Goal: Task Accomplishment & Management: Use online tool/utility

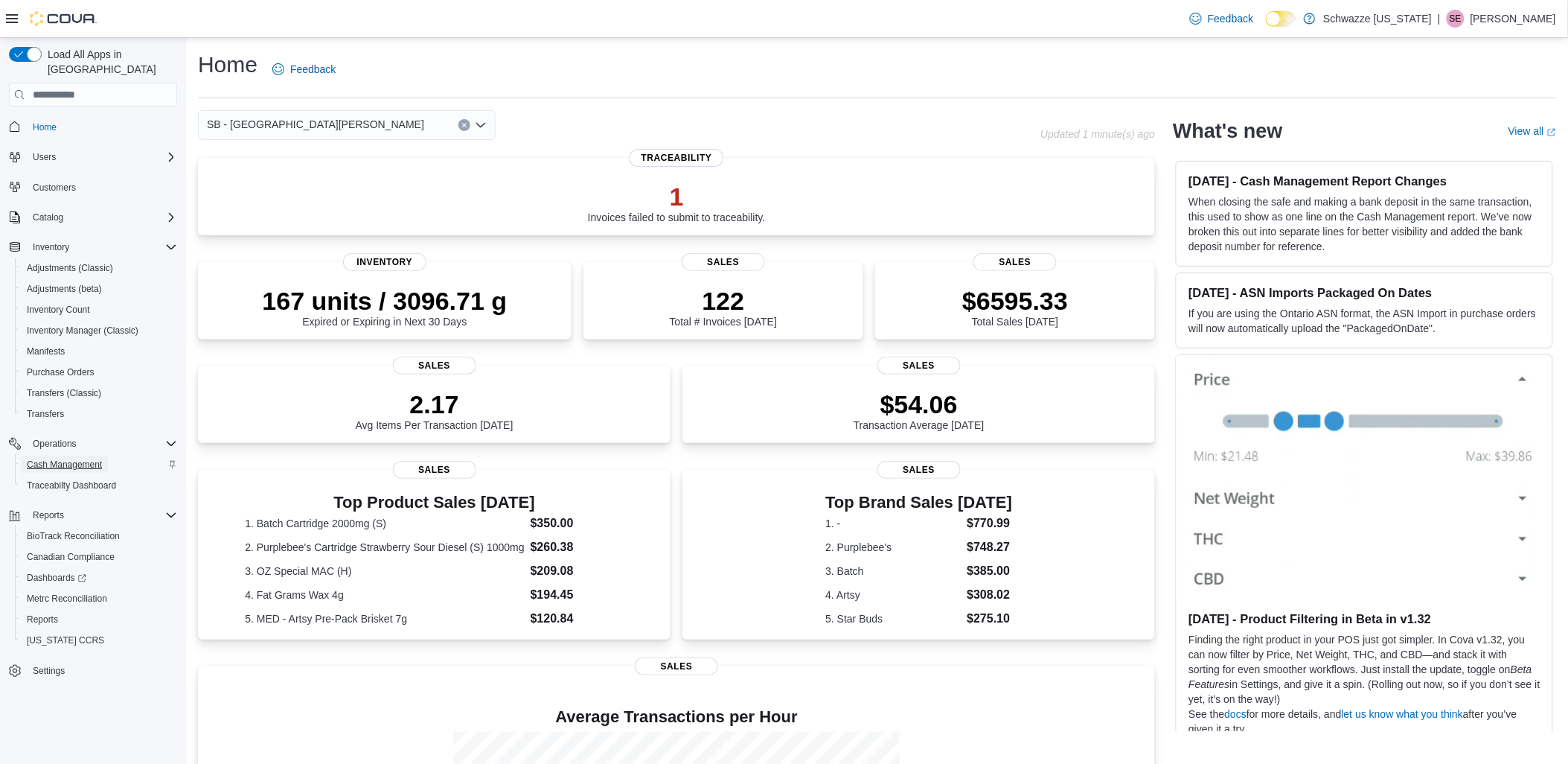
click at [60, 458] on span "Cash Management" at bounding box center [64, 464] width 75 height 12
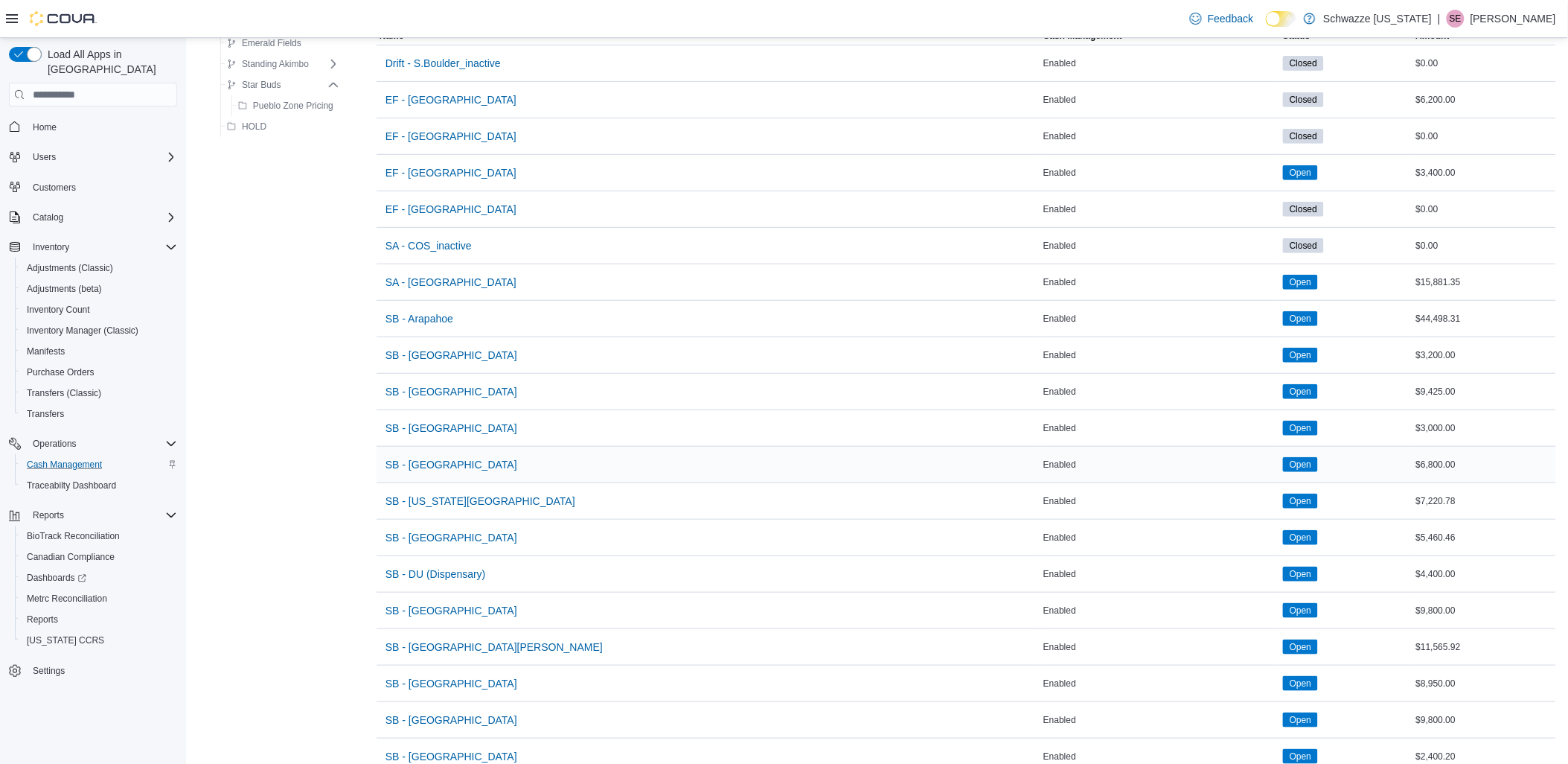
scroll to position [165, 0]
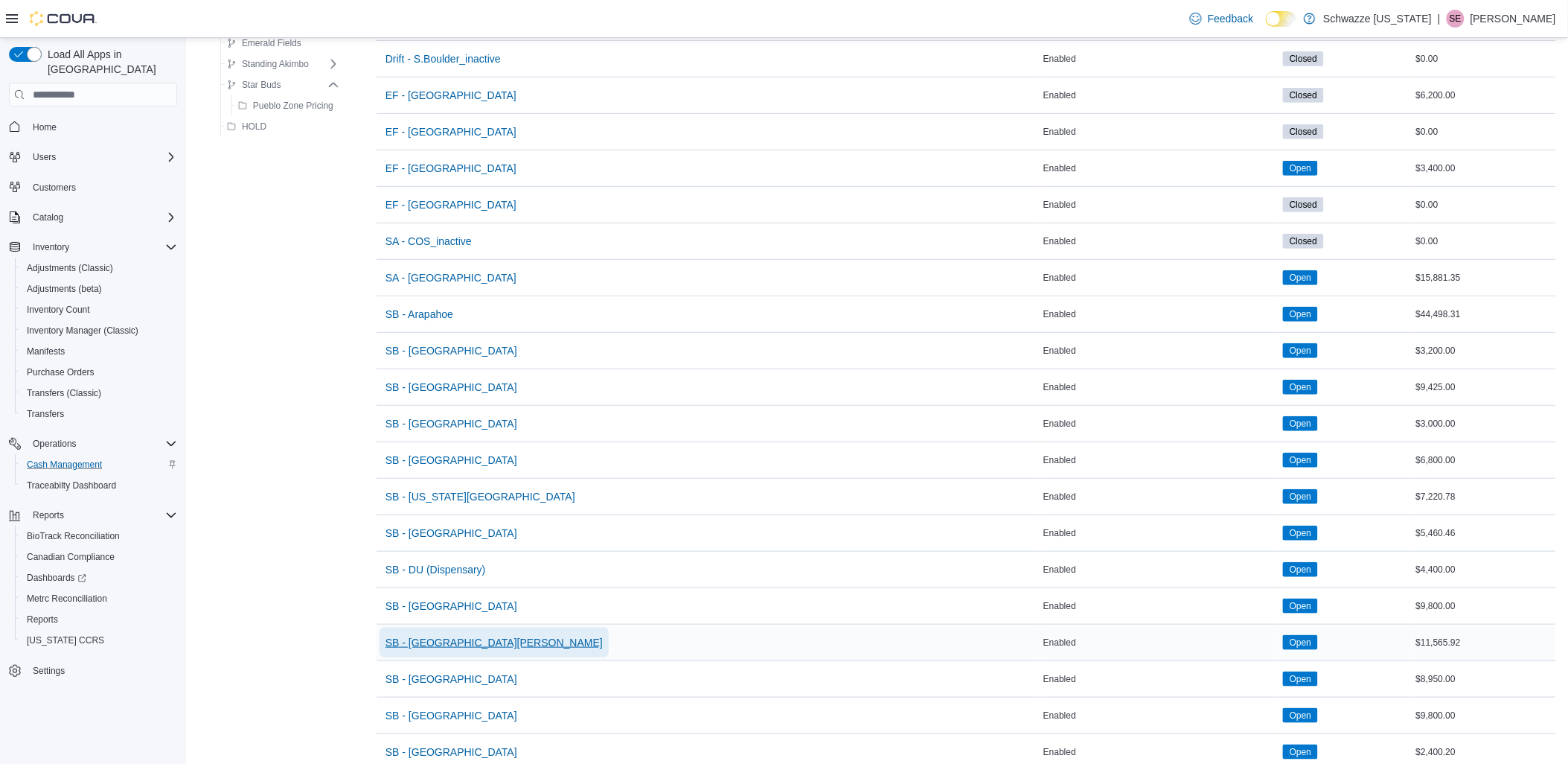
click at [441, 637] on span "SB - [GEOGRAPHIC_DATA][PERSON_NAME]" at bounding box center [495, 642] width 218 height 15
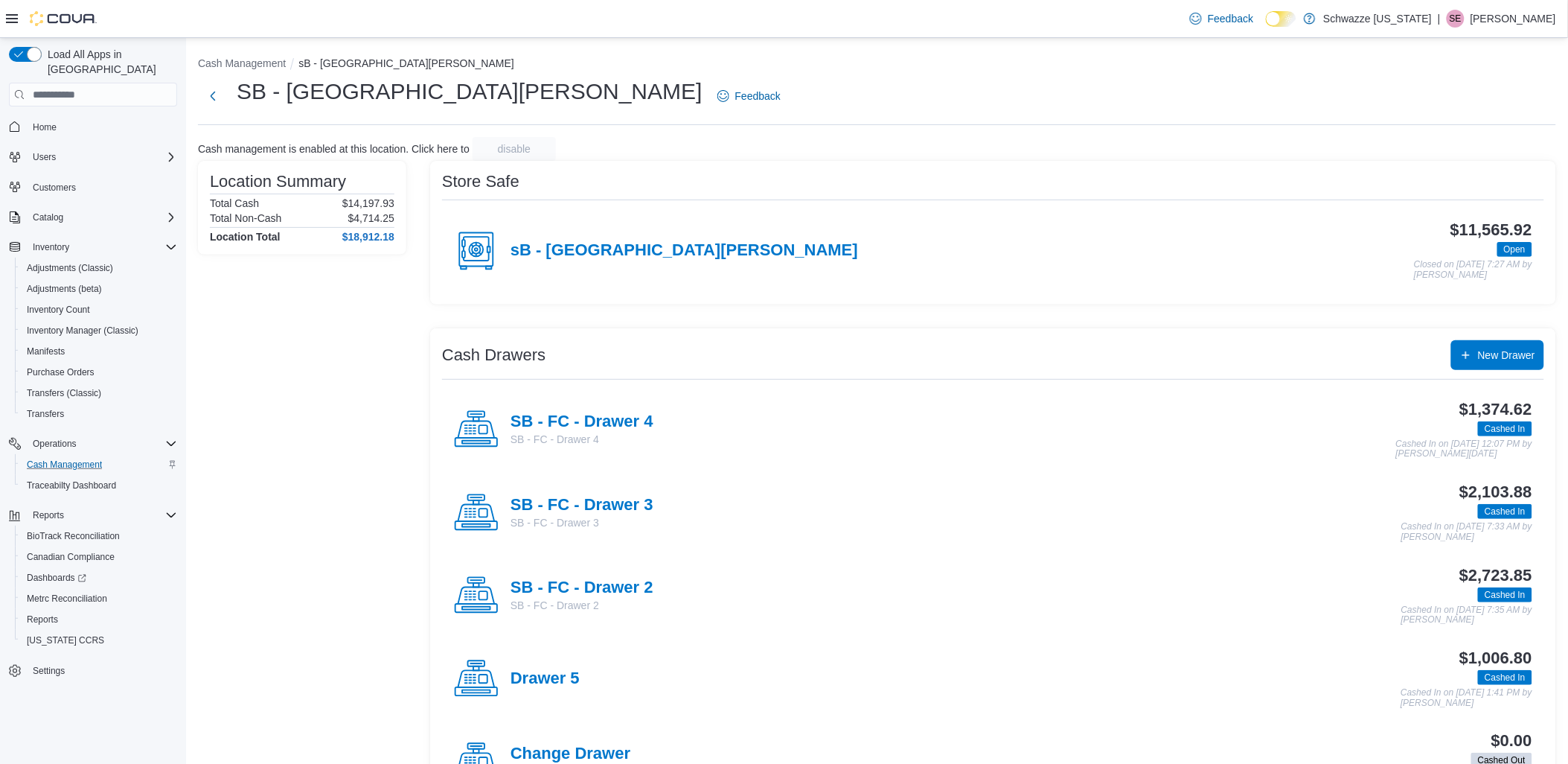
click at [603, 577] on div "SB - FC - Drawer 2 SB - FC - Drawer 2" at bounding box center [554, 595] width 200 height 45
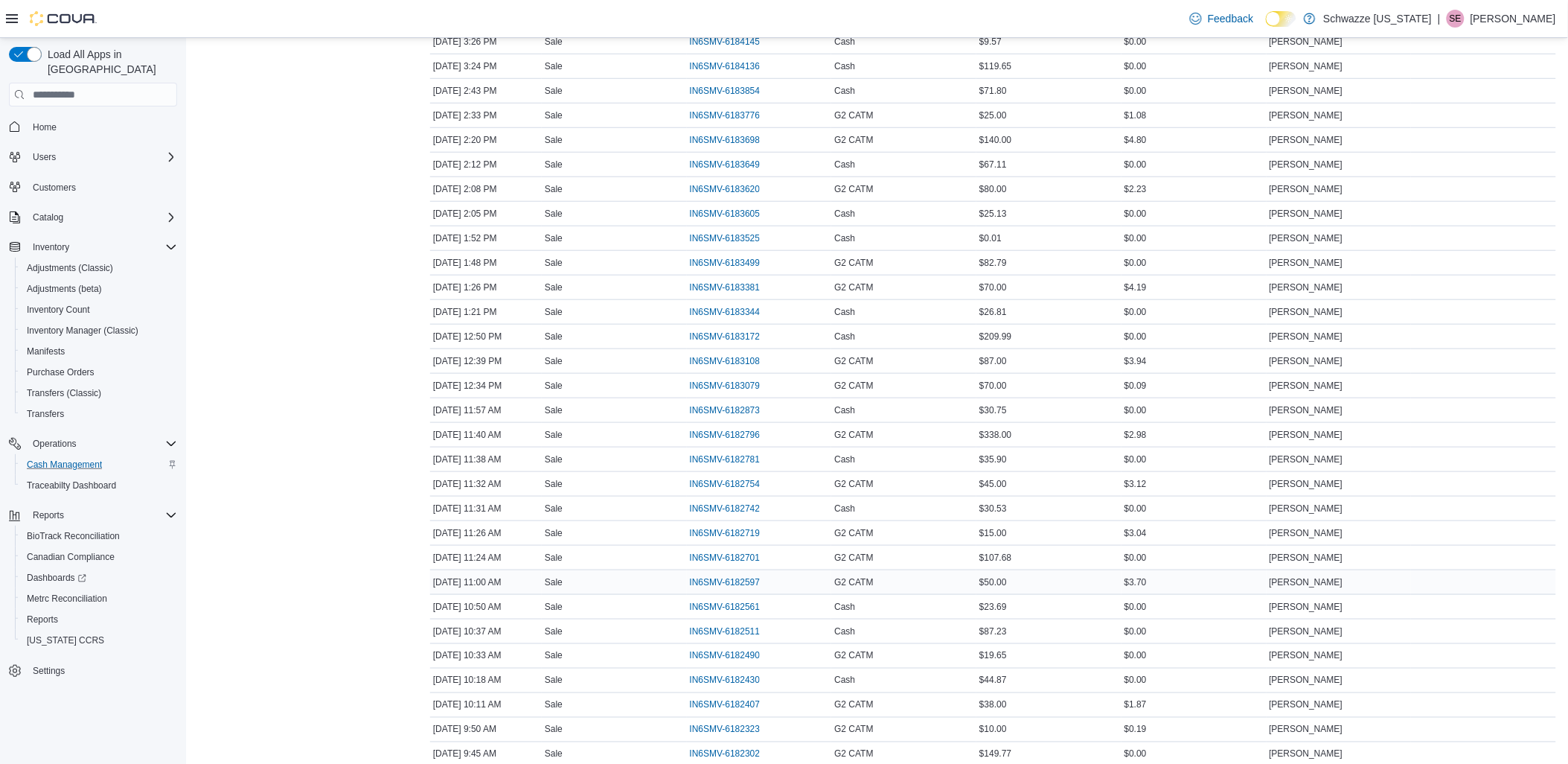
scroll to position [270, 0]
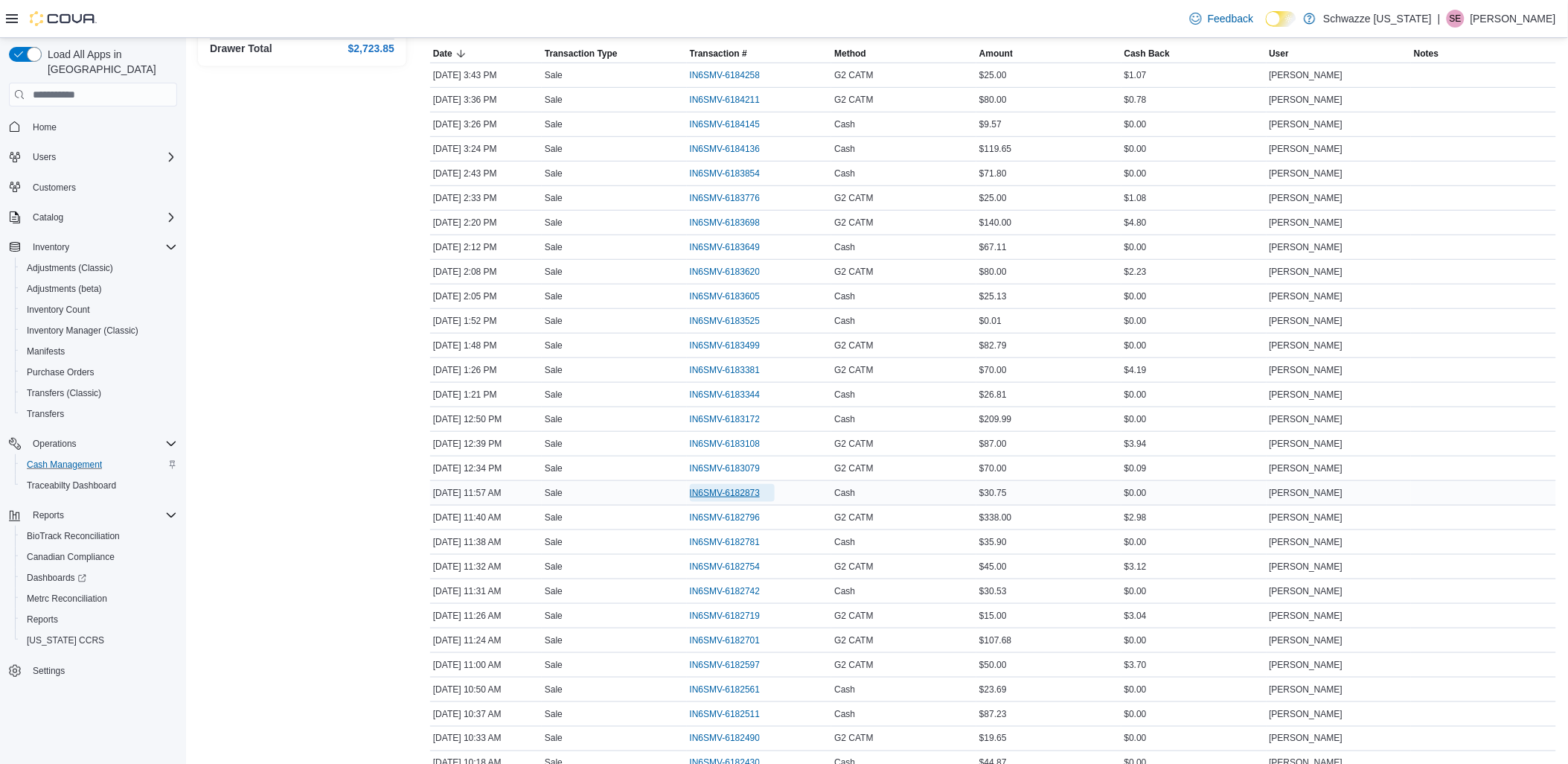
click at [717, 491] on span "IN6SMV-6182873" at bounding box center [724, 493] width 70 height 12
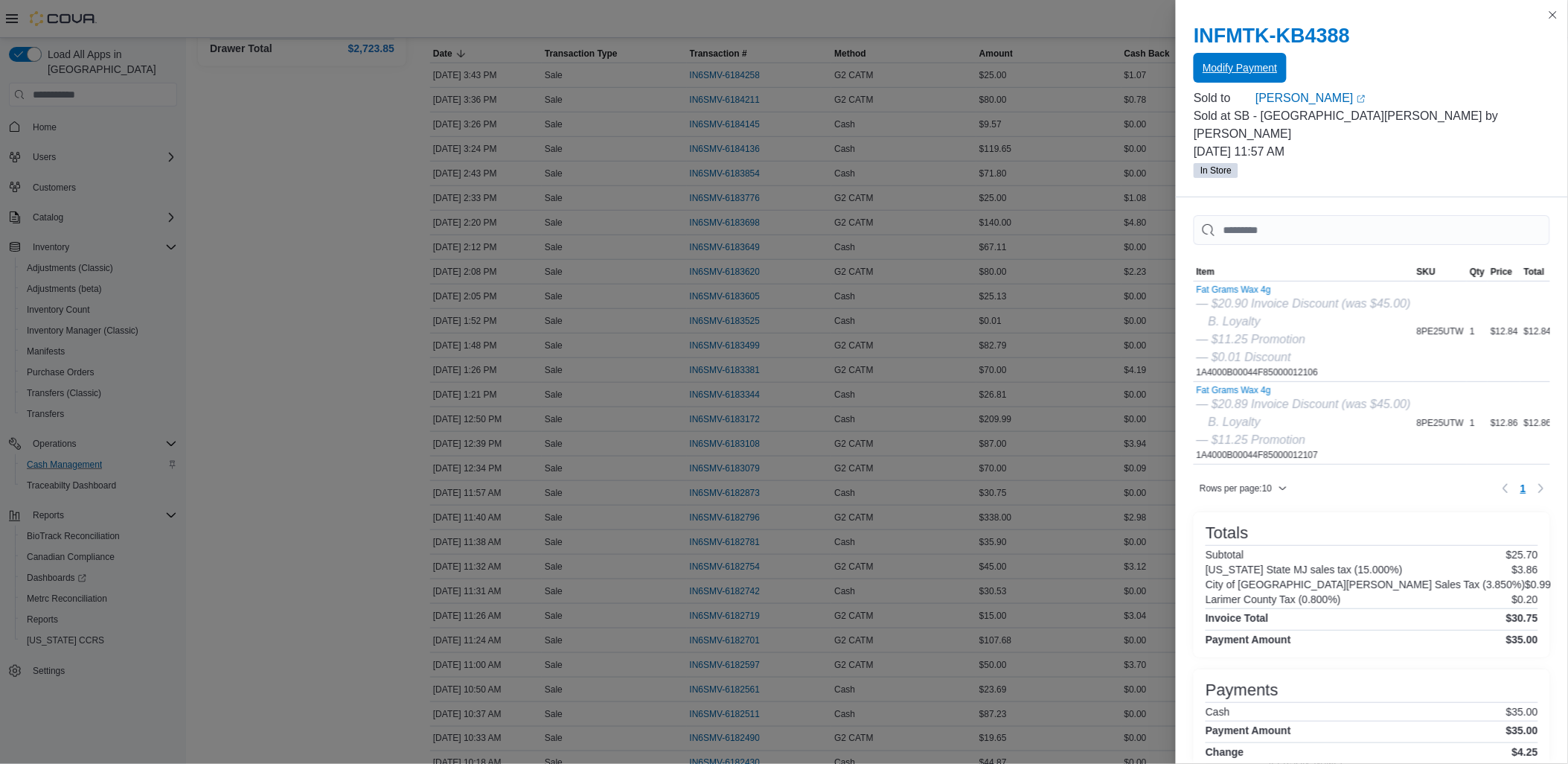
click at [1277, 55] on button "Modify Payment" at bounding box center [1240, 67] width 92 height 30
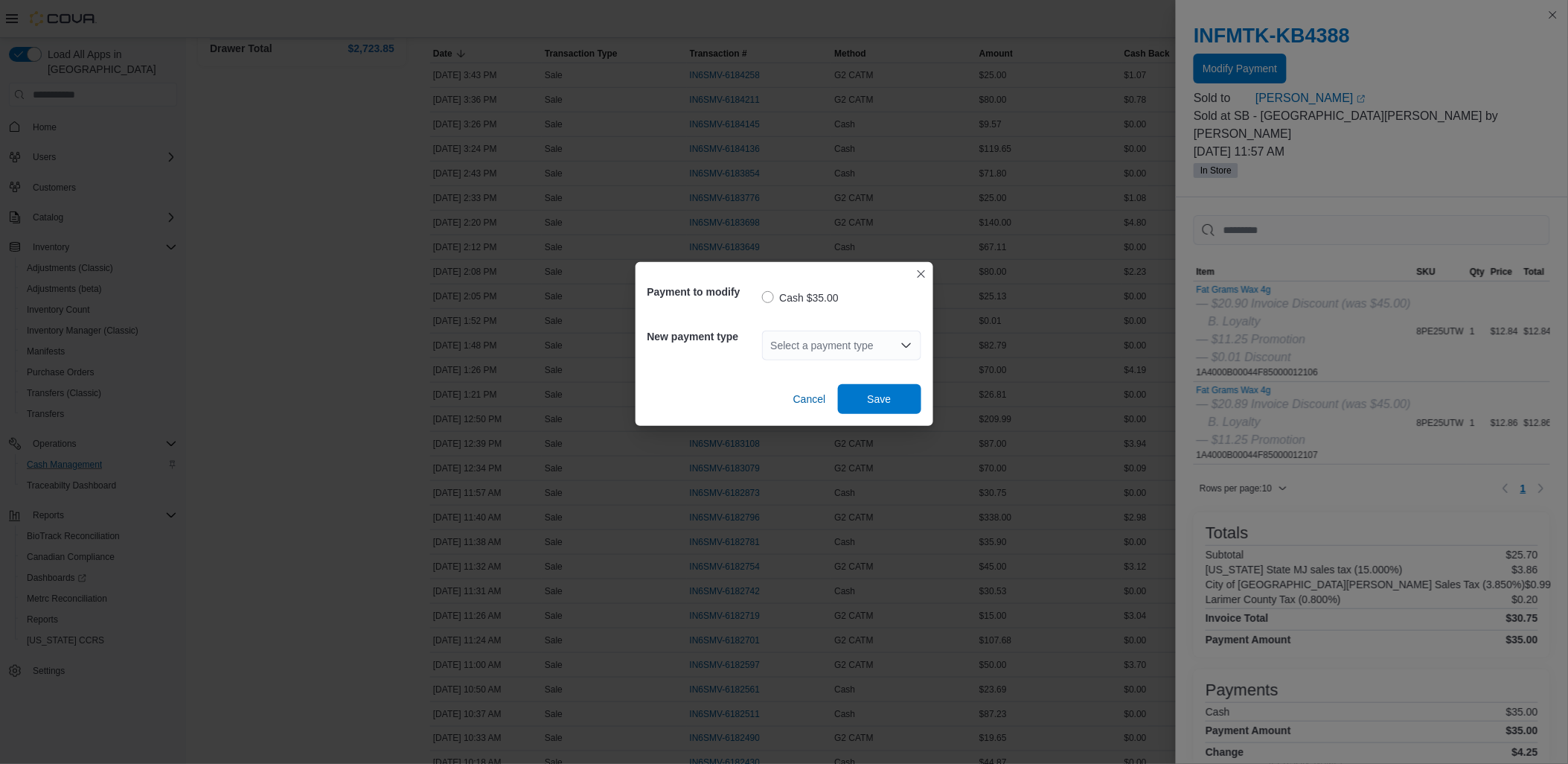
click at [801, 343] on div "Select a payment type" at bounding box center [841, 345] width 159 height 30
click at [817, 393] on span "G2 CATM" at bounding box center [850, 392] width 124 height 15
click at [893, 404] on span "Save" at bounding box center [879, 398] width 65 height 30
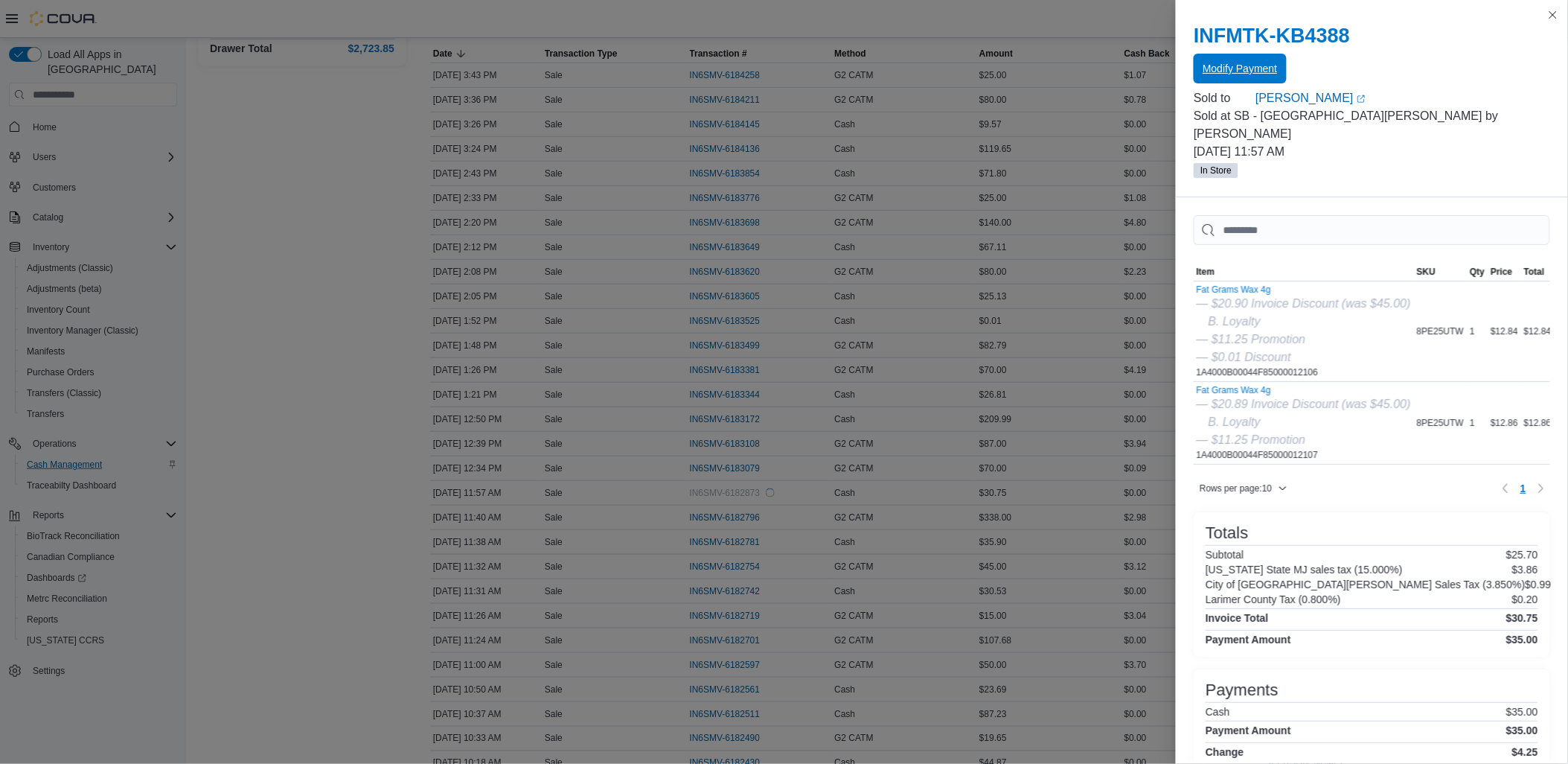
scroll to position [0, 0]
click at [1551, 11] on button "Close this dialog" at bounding box center [1553, 15] width 18 height 18
